Goal: Task Accomplishment & Management: Manage account settings

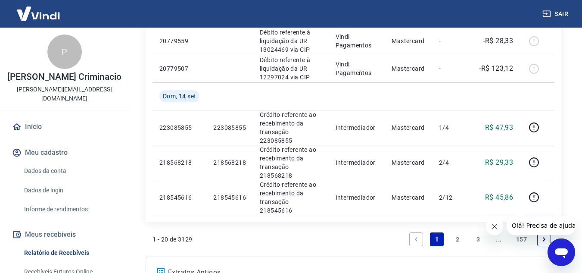
scroll to position [776, 0]
click at [457, 232] on link "2" at bounding box center [458, 239] width 14 height 14
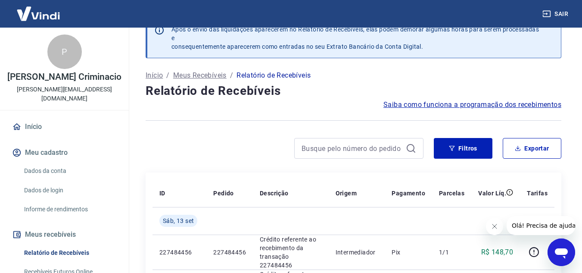
scroll to position [886, 0]
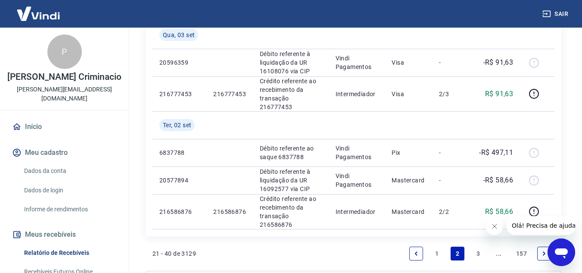
click at [492, 226] on icon "Fechar mensagem da empresa" at bounding box center [494, 226] width 7 height 7
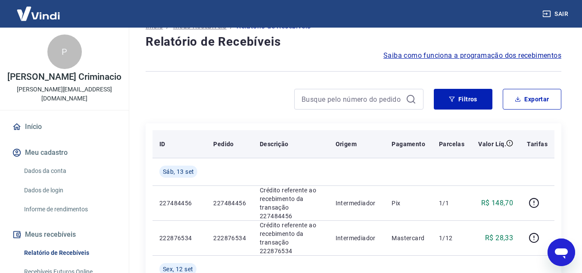
scroll to position [86, 0]
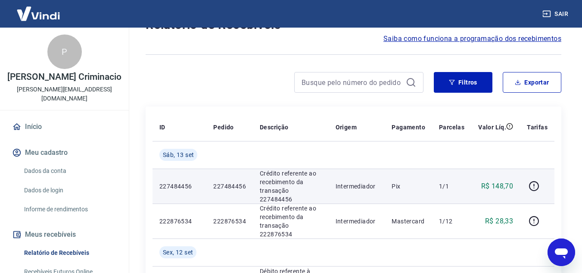
click at [187, 182] on p "227484456" at bounding box center [179, 186] width 40 height 9
copy p "227484456"
click at [512, 177] on td "R$ 148,70" at bounding box center [495, 185] width 49 height 35
click at [508, 182] on p "R$ 148,70" at bounding box center [497, 186] width 32 height 10
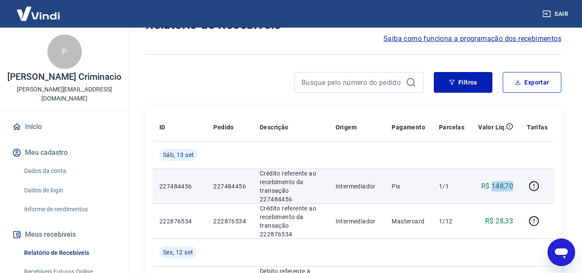
click at [508, 182] on p "R$ 148,70" at bounding box center [497, 186] width 32 height 10
copy p "148,70"
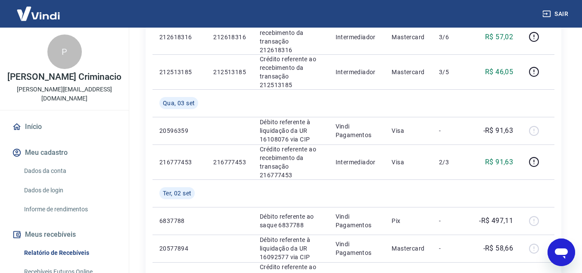
scroll to position [896, 0]
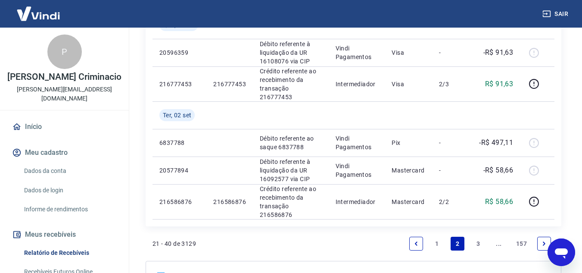
click at [437, 237] on link "1" at bounding box center [437, 244] width 14 height 14
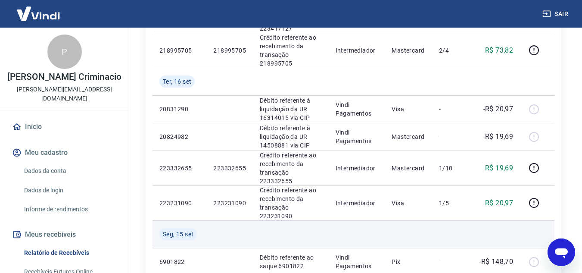
scroll to position [484, 0]
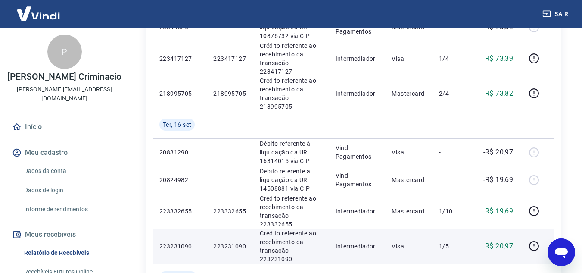
click at [186, 242] on p "223231090" at bounding box center [179, 246] width 40 height 9
copy p "223231090"
click at [502, 241] on p "R$ 20,97" at bounding box center [499, 246] width 28 height 10
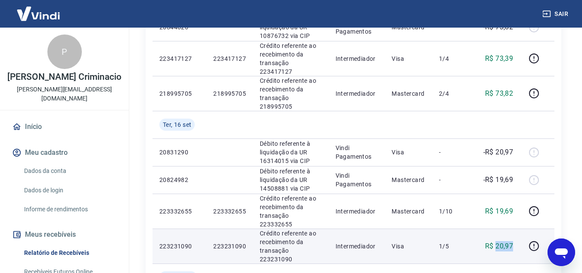
copy p "20,97"
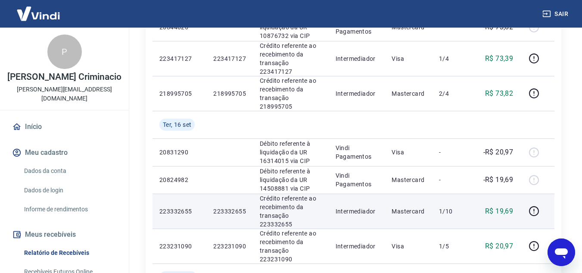
click at [180, 207] on p "223332655" at bounding box center [179, 211] width 40 height 9
copy p "223332655"
click at [511, 206] on p "R$ 19,69" at bounding box center [499, 211] width 28 height 10
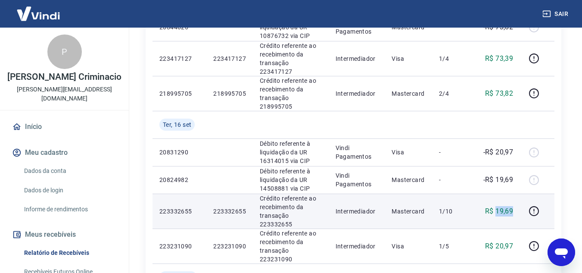
copy p "19,69"
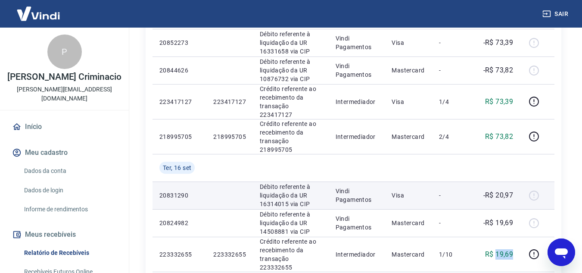
scroll to position [398, 0]
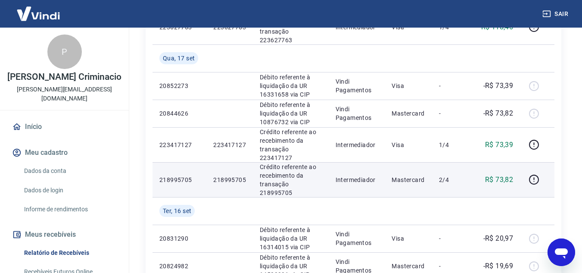
click at [185, 175] on p "218995705" at bounding box center [179, 179] width 40 height 9
copy p "218995705"
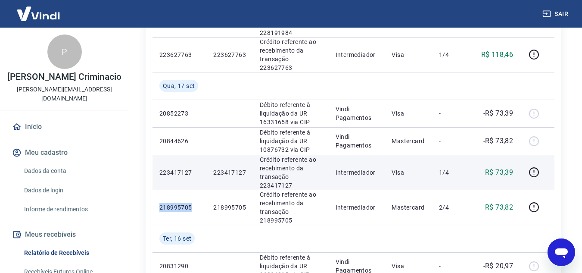
scroll to position [355, 0]
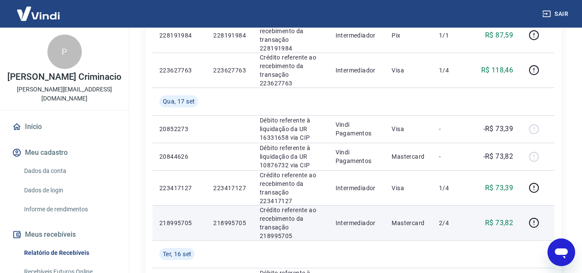
click at [504, 218] on p "R$ 73,82" at bounding box center [499, 223] width 28 height 10
copy p "73,82"
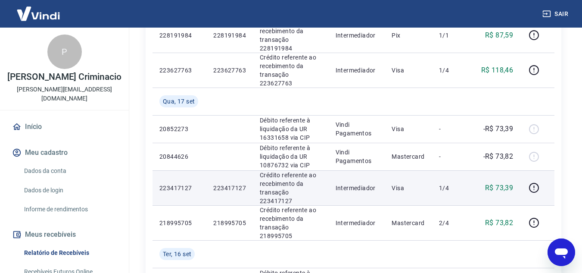
click at [179, 184] on p "223417127" at bounding box center [179, 188] width 40 height 9
copy p "223417127"
click at [505, 183] on p "R$ 73,39" at bounding box center [499, 188] width 28 height 10
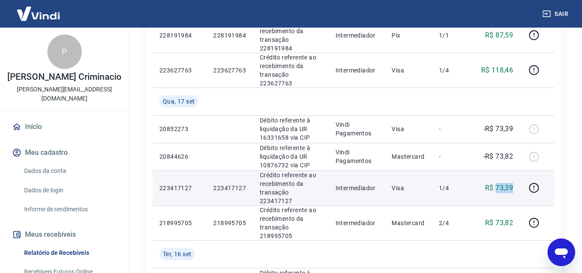
copy p "73,39"
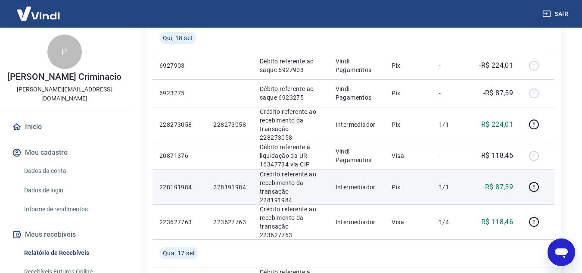
scroll to position [225, 0]
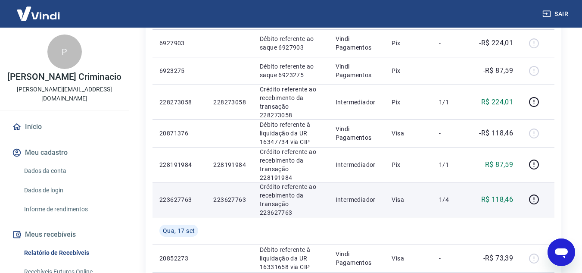
click at [184, 195] on p "223627763" at bounding box center [179, 199] width 40 height 9
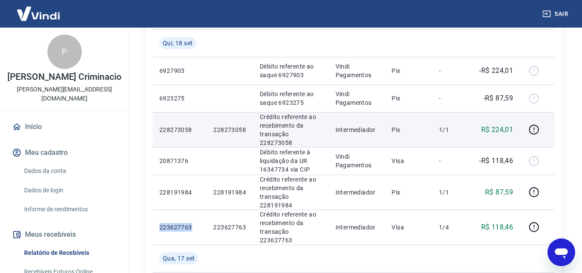
scroll to position [182, 0]
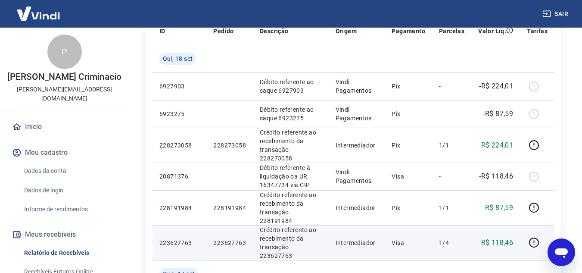
click at [504, 237] on p "R$ 118,46" at bounding box center [497, 242] width 32 height 10
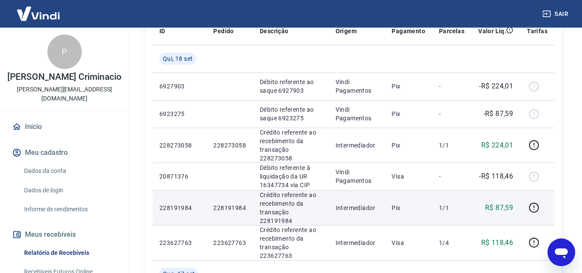
click at [173, 203] on p "228191984" at bounding box center [179, 207] width 40 height 9
click at [505, 203] on p "R$ 87,59" at bounding box center [499, 208] width 28 height 10
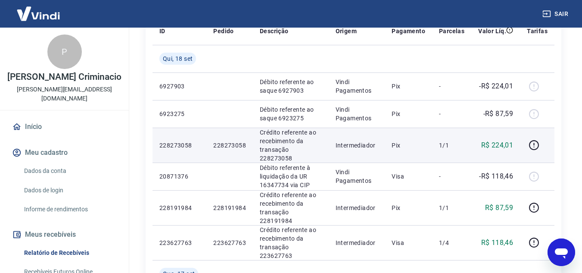
click at [180, 141] on p "228273058" at bounding box center [179, 145] width 40 height 9
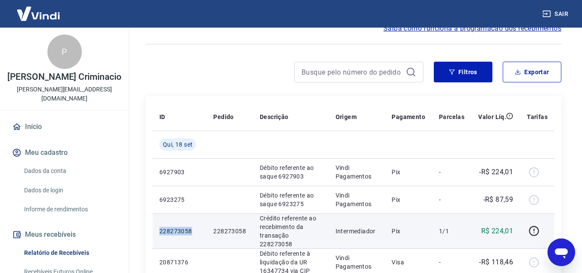
scroll to position [96, 0]
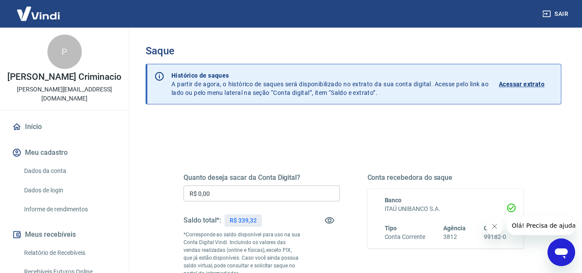
click at [248, 193] on input "R$ 0,00" at bounding box center [262, 193] width 156 height 16
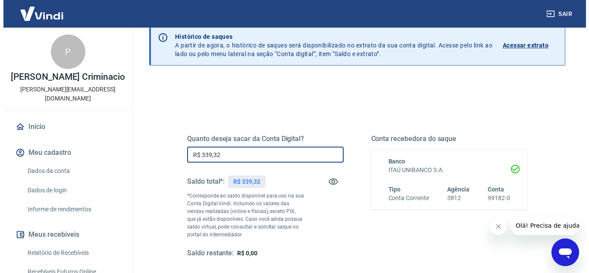
scroll to position [86, 0]
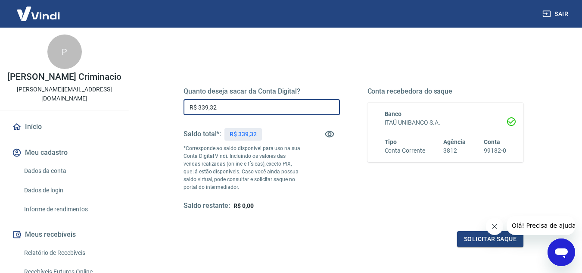
type input "R$ 339,32"
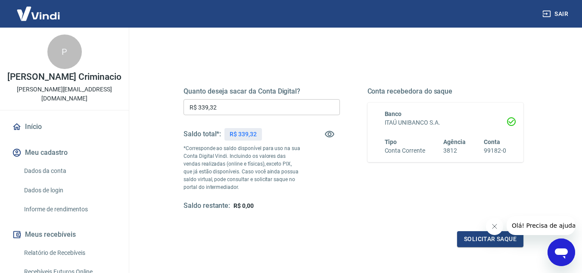
click at [502, 225] on button "Fechar mensagem da empresa" at bounding box center [494, 226] width 17 height 17
click at [473, 237] on button "Solicitar saque" at bounding box center [490, 239] width 66 height 16
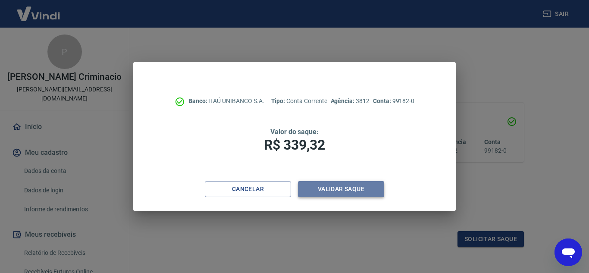
click at [347, 189] on button "Validar saque" at bounding box center [341, 189] width 86 height 16
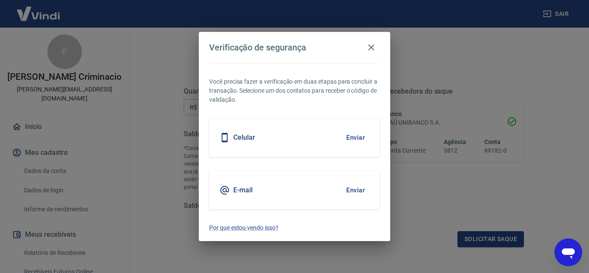
click at [350, 190] on button "Enviar" at bounding box center [355, 190] width 28 height 18
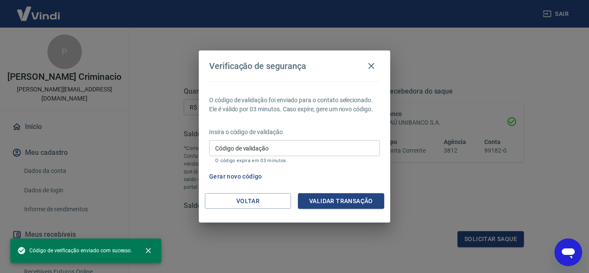
click at [249, 145] on input "Código de validação" at bounding box center [294, 148] width 171 height 16
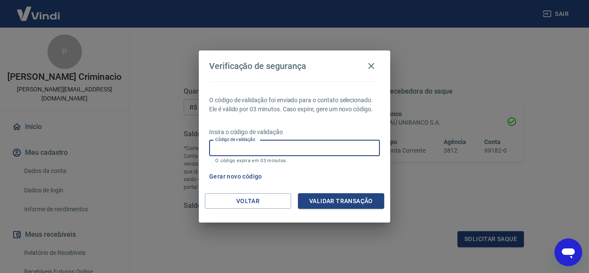
paste input "455288"
type input "455288"
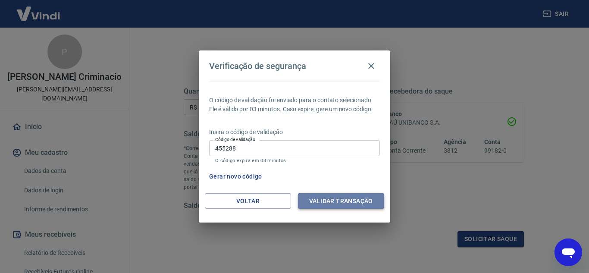
click at [351, 203] on button "Validar transação" at bounding box center [341, 201] width 86 height 16
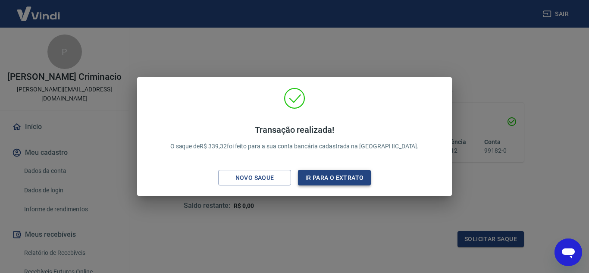
click at [334, 181] on button "Ir para o extrato" at bounding box center [334, 178] width 73 height 16
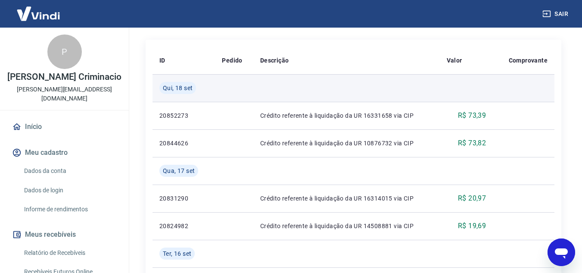
scroll to position [215, 0]
